Goal: Book appointment/travel/reservation

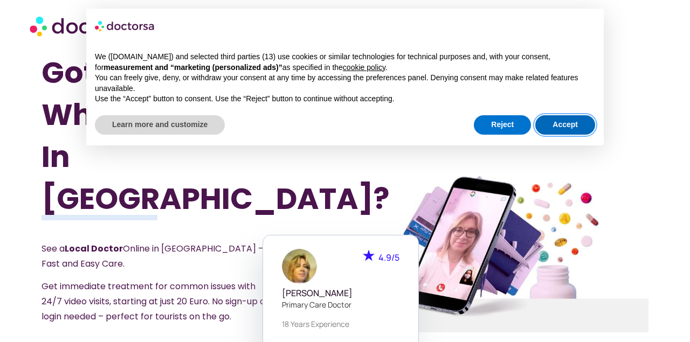
click at [583, 127] on button "Accept" at bounding box center [566, 124] width 60 height 19
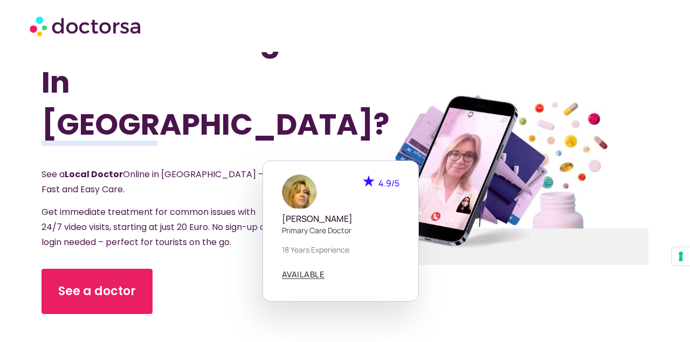
scroll to position [112, 0]
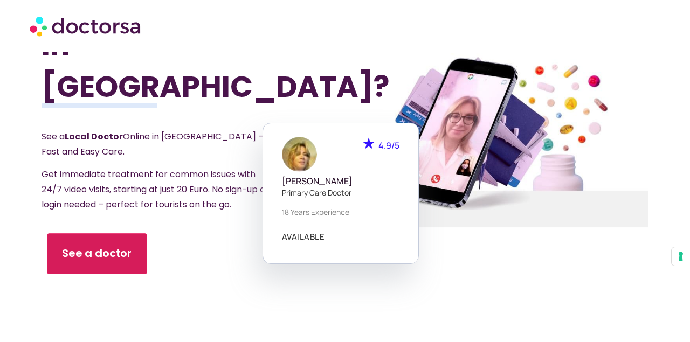
click at [80, 246] on span "See a doctor" at bounding box center [97, 254] width 70 height 16
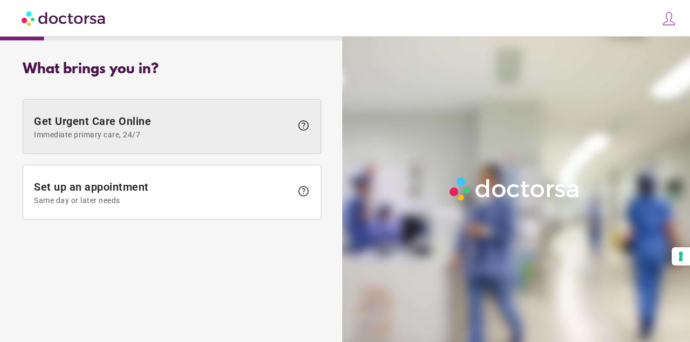
click at [141, 124] on span "Get Urgent Care Online Immediate primary care, 24/7" at bounding box center [163, 127] width 258 height 24
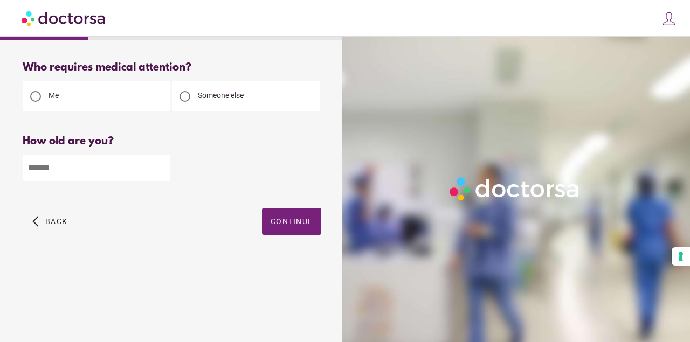
click at [100, 169] on input "number" at bounding box center [97, 168] width 148 height 26
type input "**"
click at [282, 225] on span "Continue" at bounding box center [292, 221] width 42 height 9
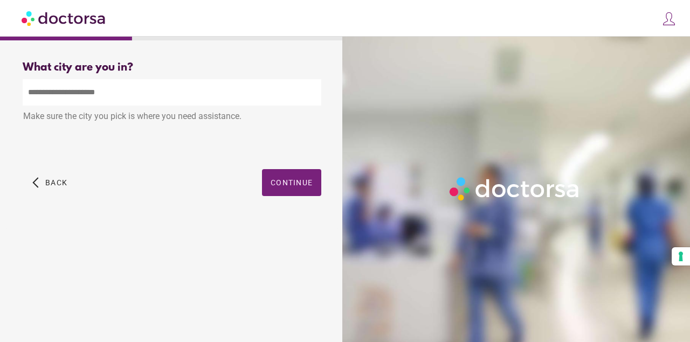
click at [104, 80] on input "text" at bounding box center [172, 92] width 299 height 26
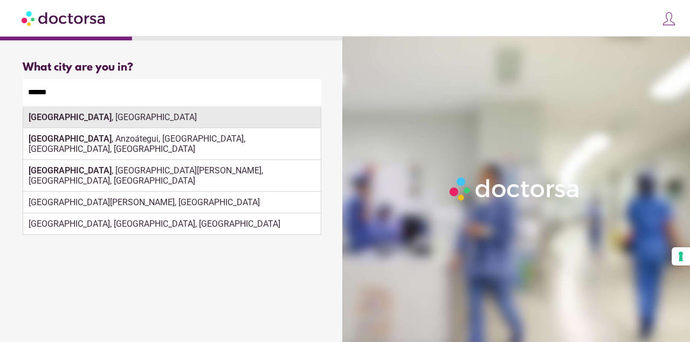
click at [188, 122] on div "Lisboa , Portugal" at bounding box center [172, 118] width 298 height 22
type input "**********"
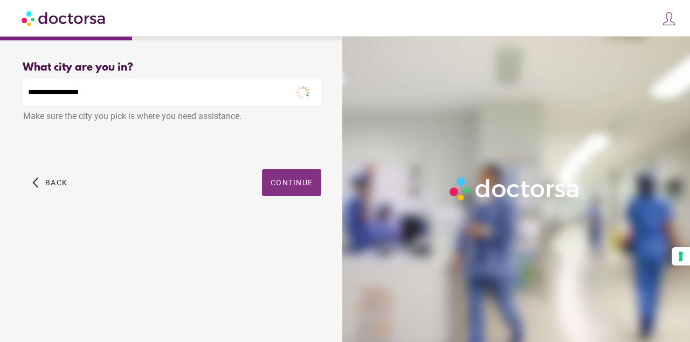
click at [270, 179] on span "button" at bounding box center [291, 182] width 59 height 27
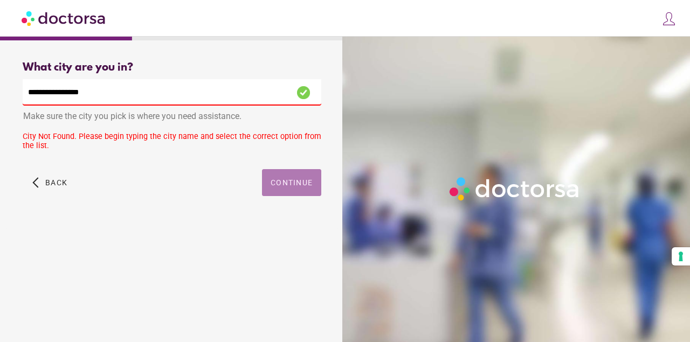
click at [268, 186] on span "button" at bounding box center [291, 182] width 59 height 27
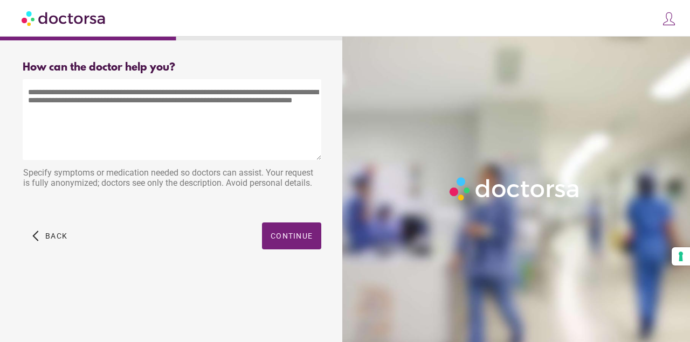
click at [99, 103] on textarea at bounding box center [172, 119] width 299 height 81
click at [321, 244] on div "How can the doctor help you? How can the doctor help the patient? Specify sympt…" at bounding box center [171, 168] width 333 height 230
click at [300, 239] on span "Continue" at bounding box center [292, 236] width 42 height 9
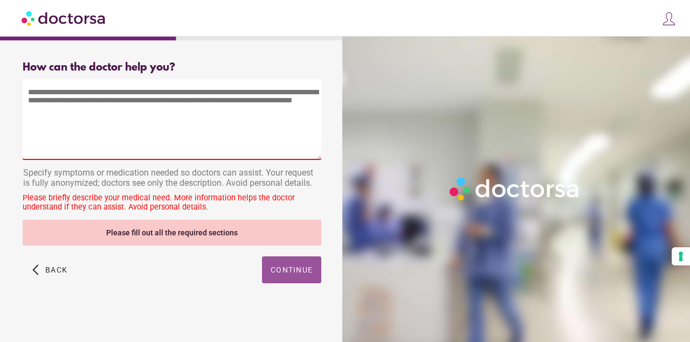
click at [167, 121] on textarea at bounding box center [172, 119] width 299 height 81
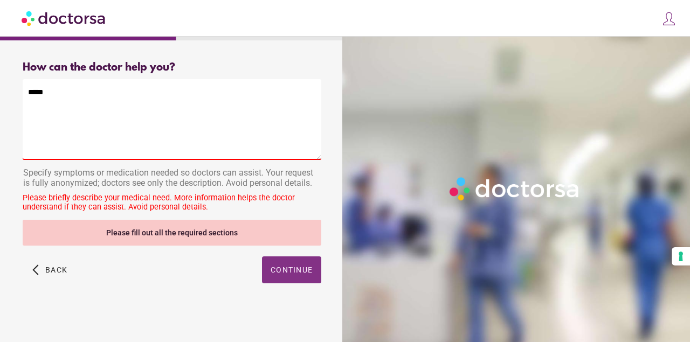
type textarea "*****"
click at [284, 269] on span "Continue" at bounding box center [292, 270] width 42 height 9
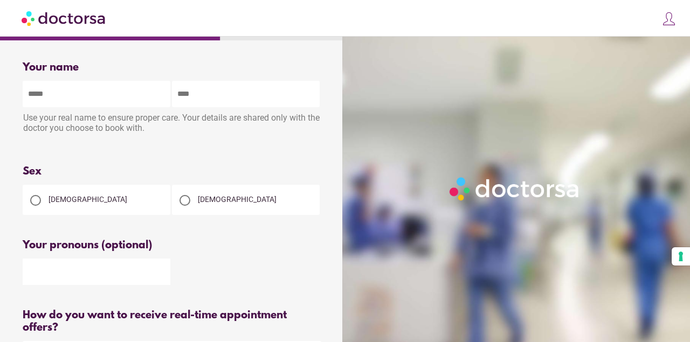
click at [354, 201] on div at bounding box center [518, 208] width 352 height 342
